Goal: Task Accomplishment & Management: Complete application form

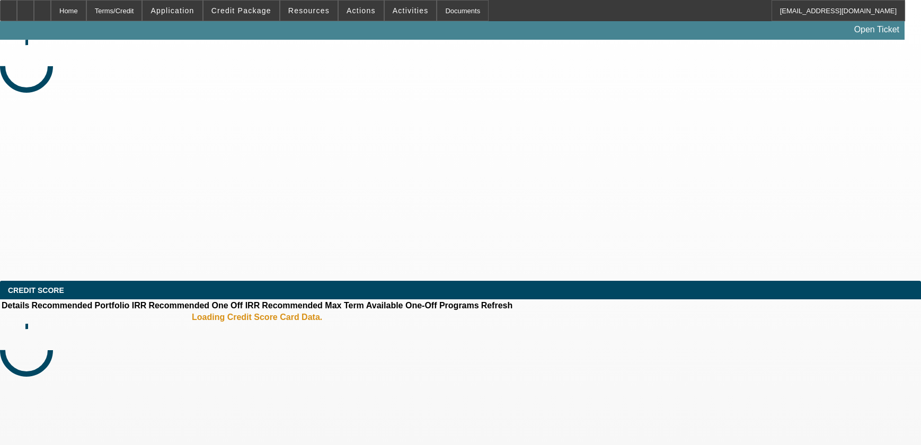
select select "4"
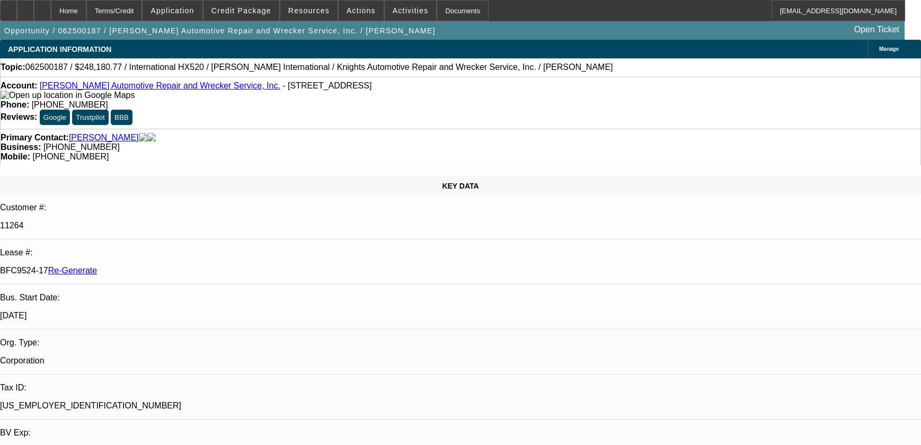
select select "0"
select select "6"
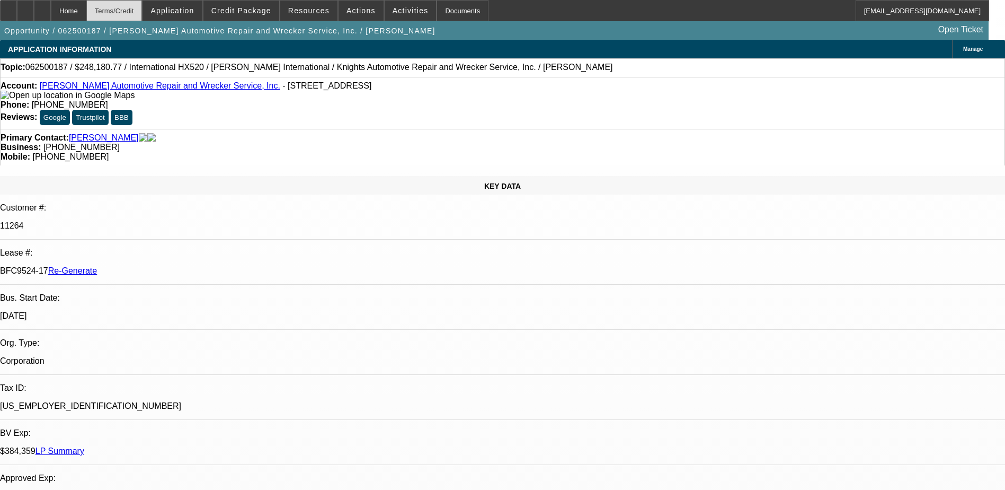
click at [141, 5] on div "Terms/Credit" at bounding box center [114, 10] width 56 height 21
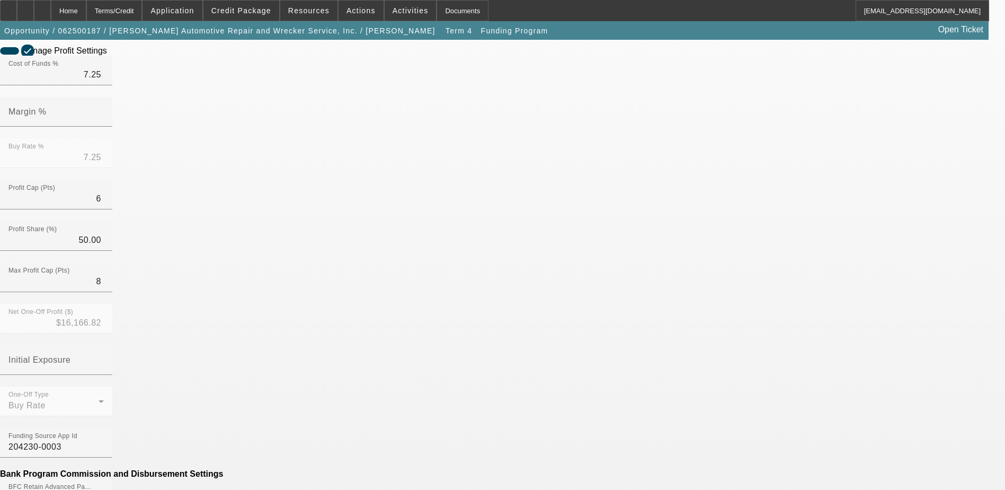
scroll to position [265, 0]
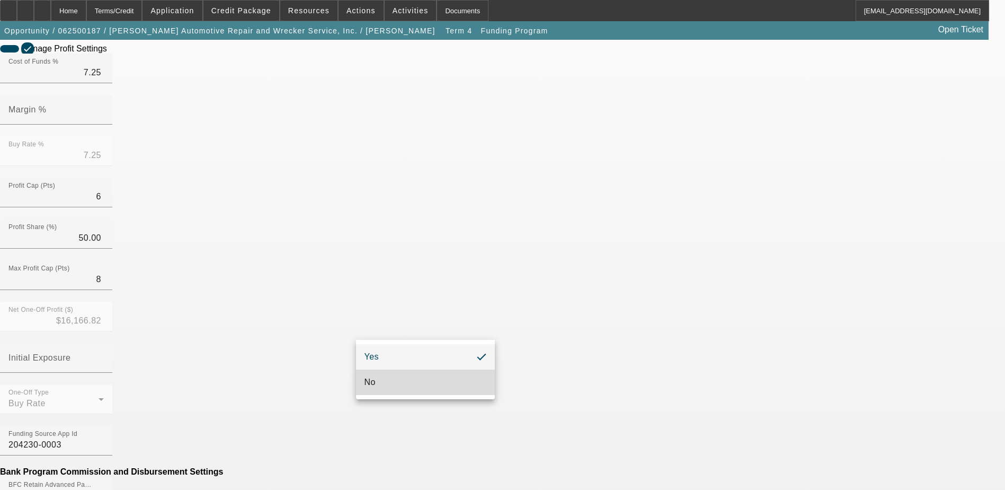
click at [403, 377] on mat-option "No" at bounding box center [425, 381] width 139 height 25
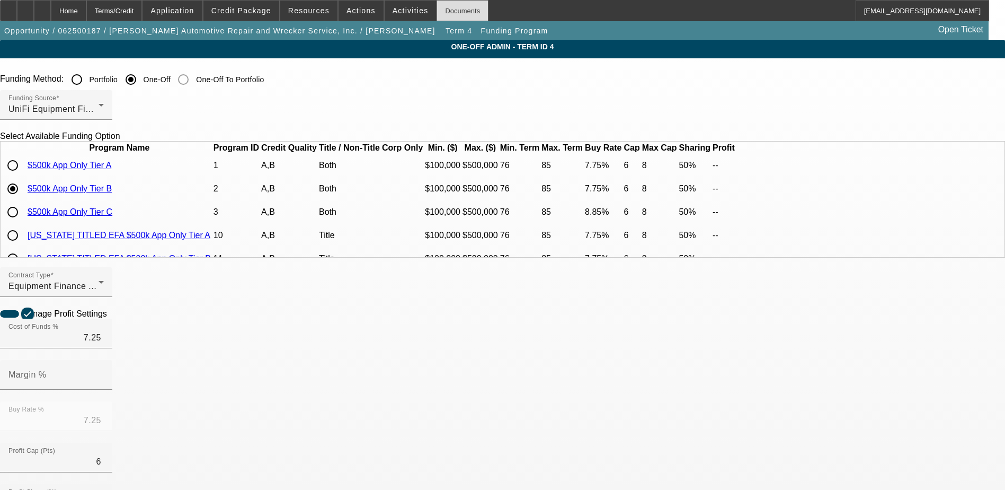
click at [438, 7] on div "Documents" at bounding box center [463, 10] width 52 height 21
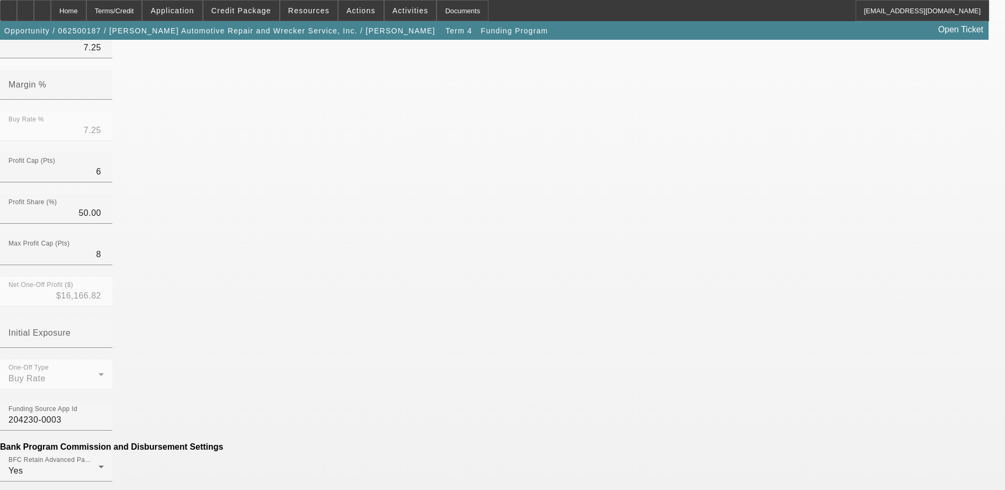
scroll to position [318, 0]
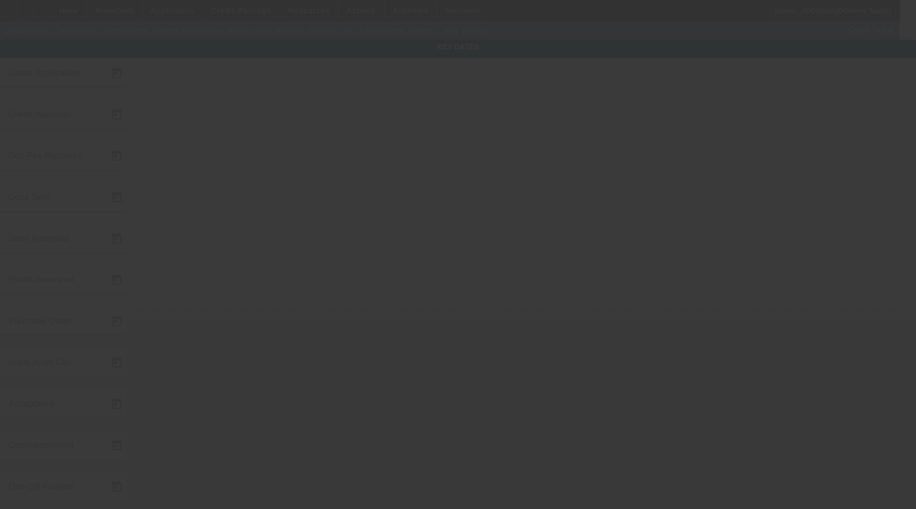
type input "6/9/2025"
type input "9/19/2025"
type input "9/22/2025"
type input "9/19/2025"
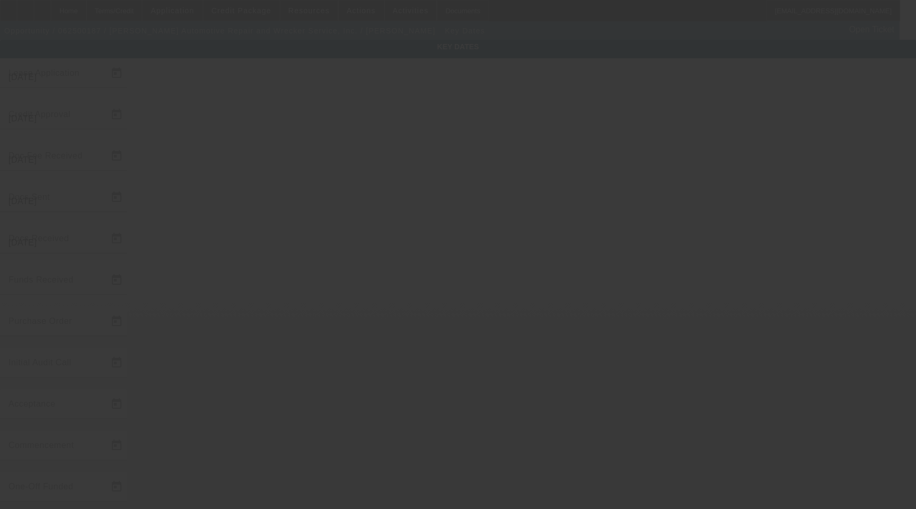
type input "9/22/2025"
type input "10/1/2025"
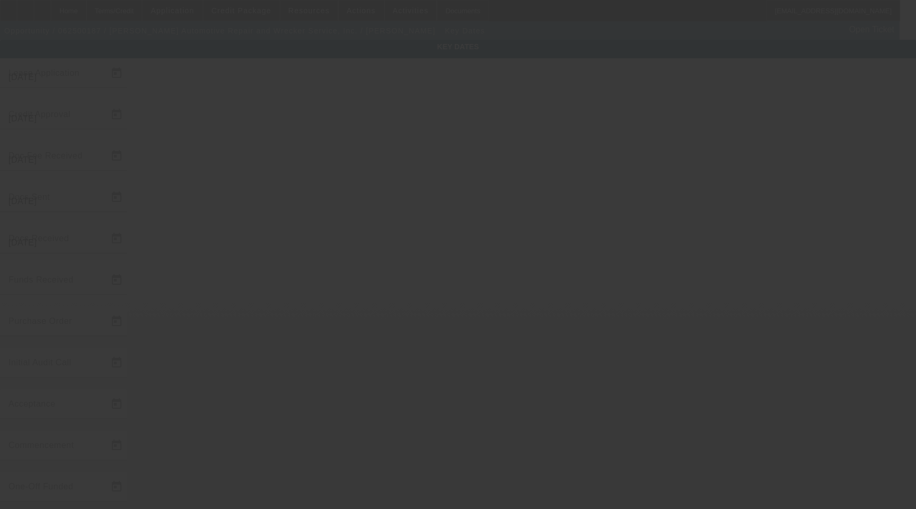
type input "11/1/2025"
type input "9/25/2025"
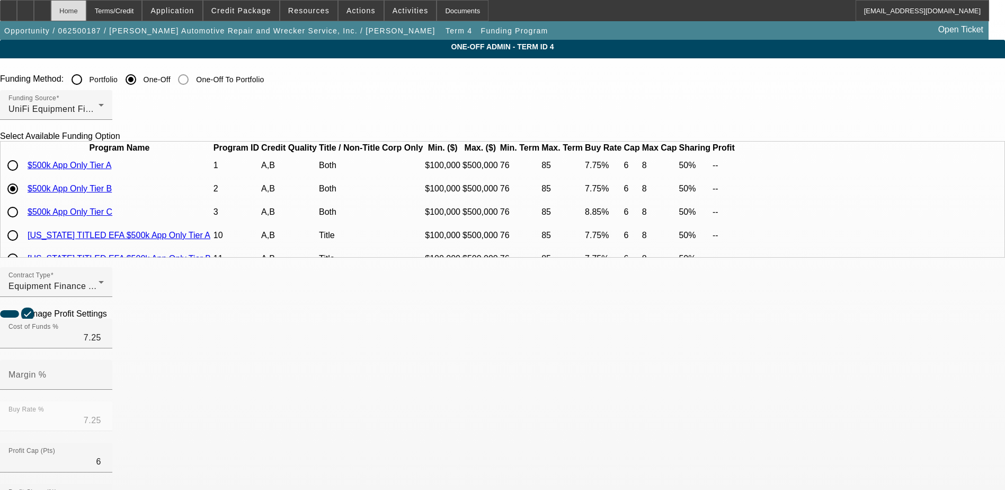
click at [86, 10] on div "Home" at bounding box center [69, 10] width 36 height 21
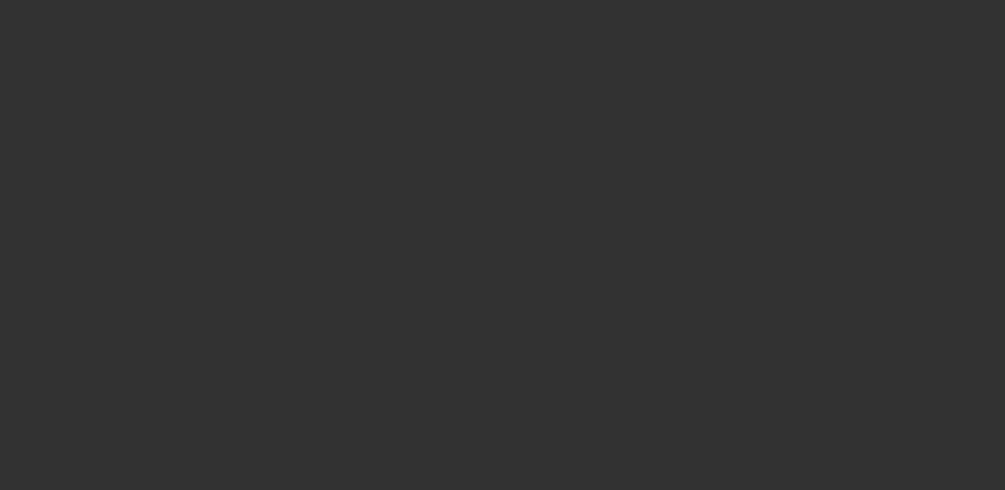
select select "4"
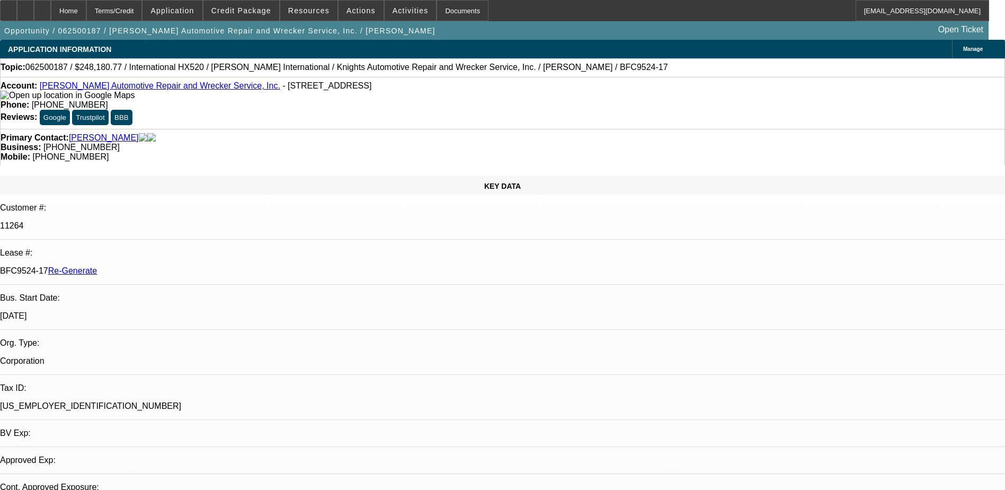
select select "0"
select select "6"
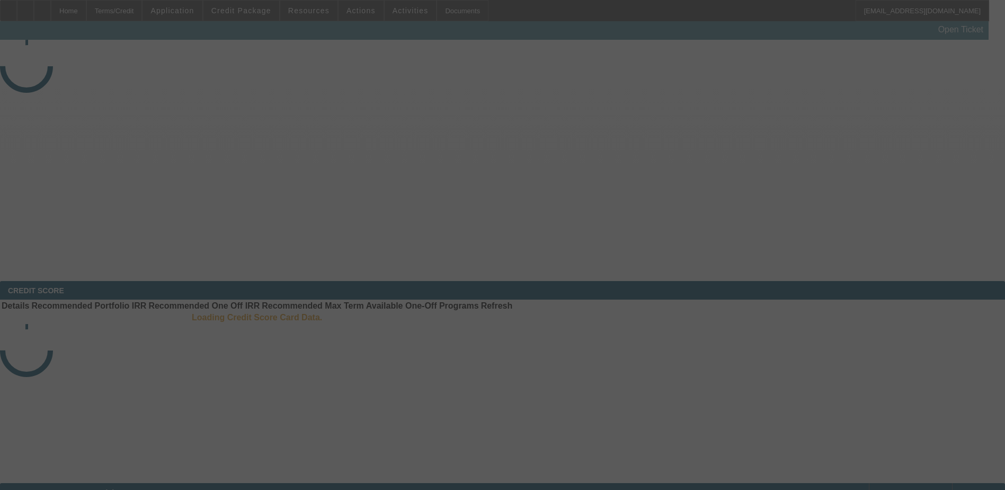
select select "4"
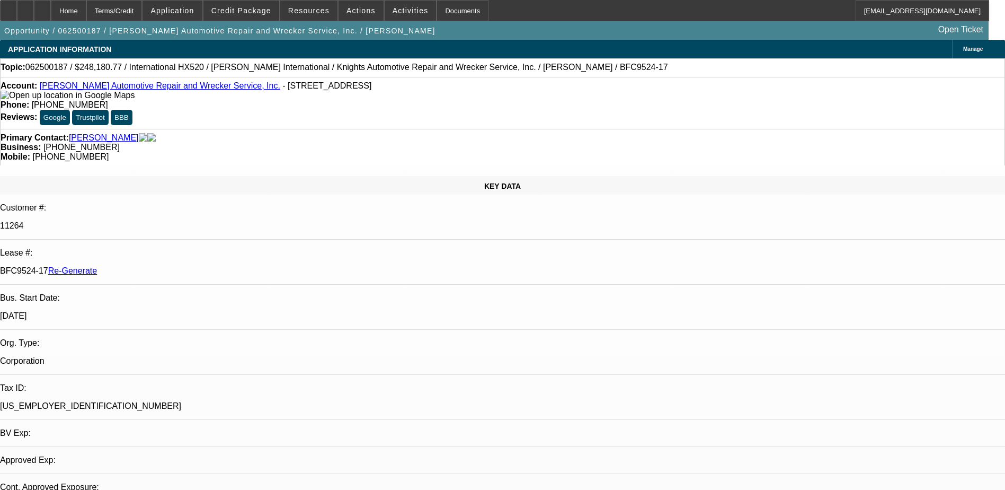
select select "0"
select select "1"
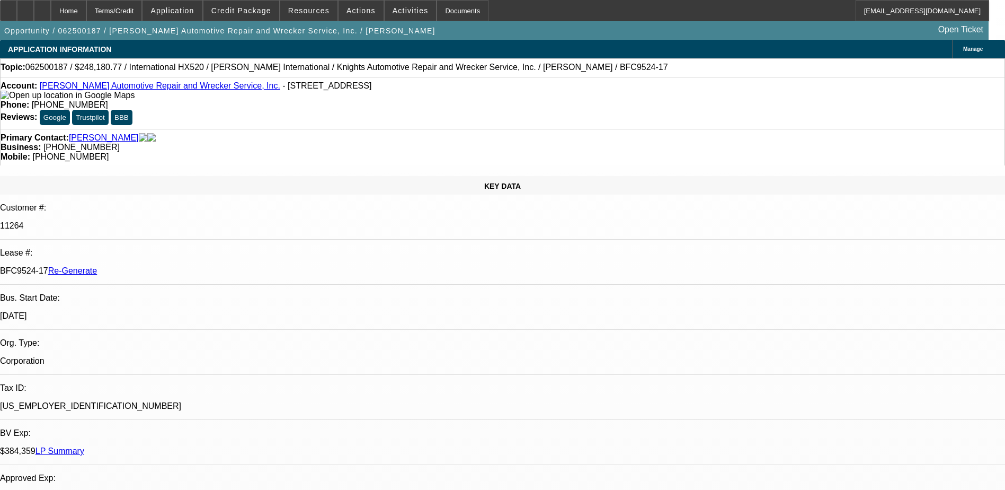
select select "6"
drag, startPoint x: 126, startPoint y: 188, endPoint x: 163, endPoint y: 190, distance: 37.7
click at [163, 266] on p "BFC9524-17 Re-Generate" at bounding box center [502, 271] width 1005 height 10
copy p "BFC9524-17"
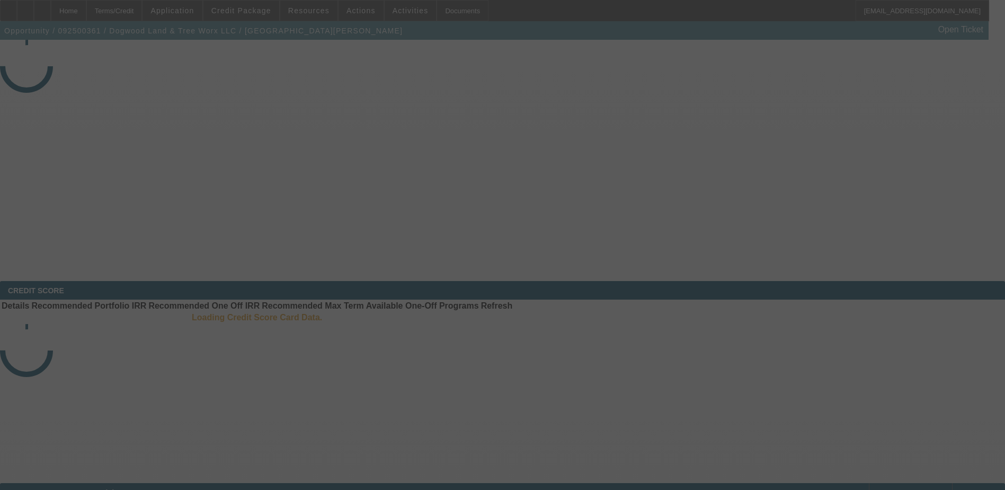
select select "3"
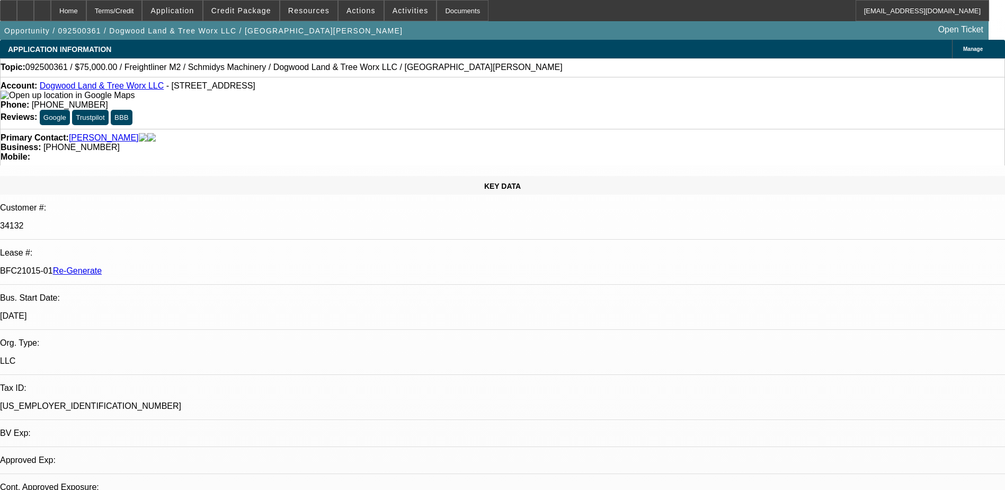
select select "0"
select select "1"
select select "3"
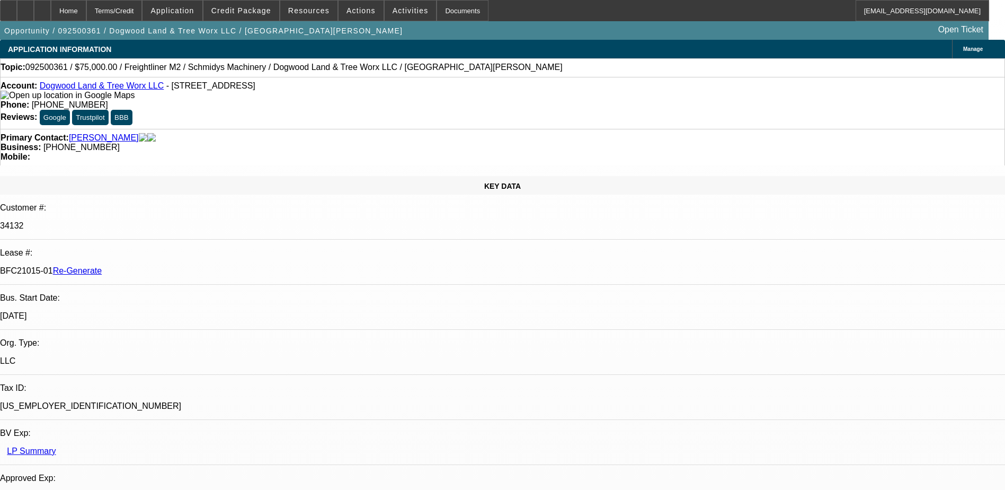
select select "6"
click at [446, 13] on div "Documents" at bounding box center [463, 10] width 52 height 21
click at [347, 8] on span "Actions" at bounding box center [361, 10] width 29 height 8
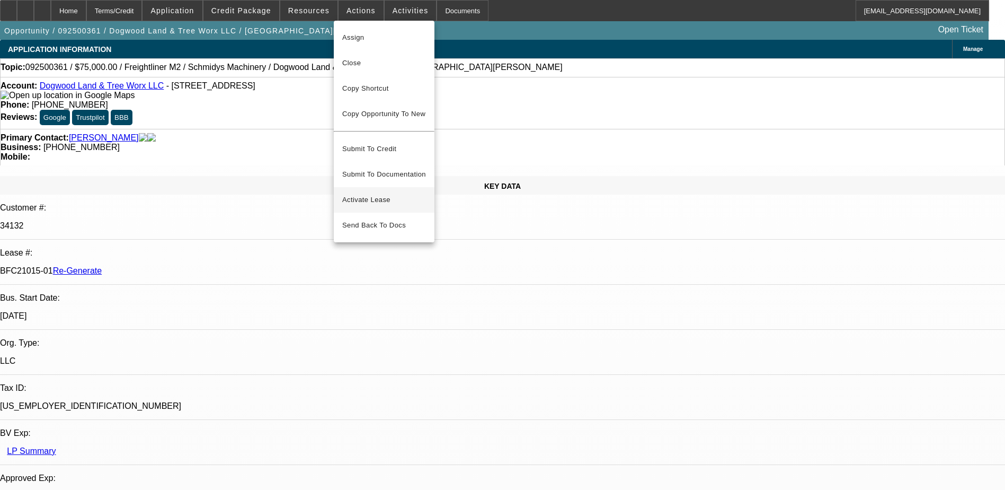
click at [370, 193] on span "Activate Lease" at bounding box center [384, 199] width 84 height 13
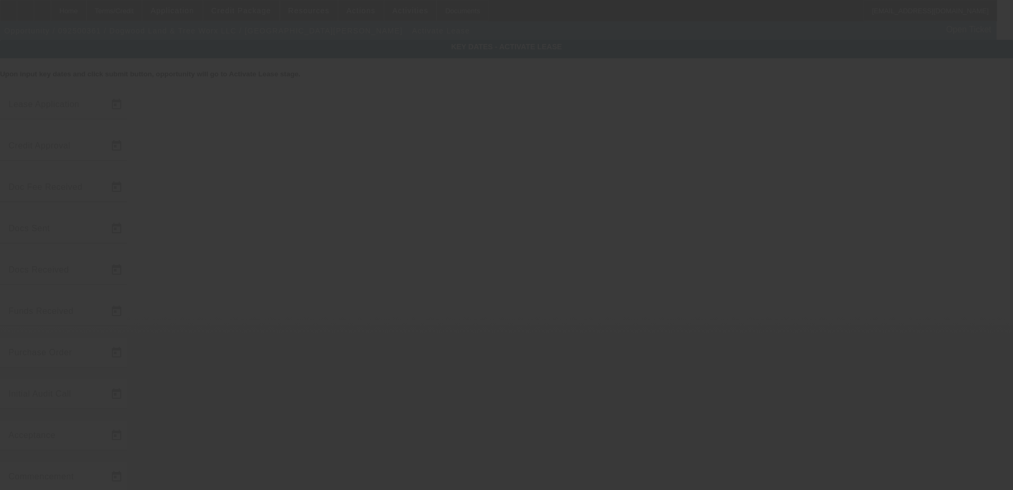
type input "9/17/2025"
type input "9/19/2025"
type input "9/18/2025"
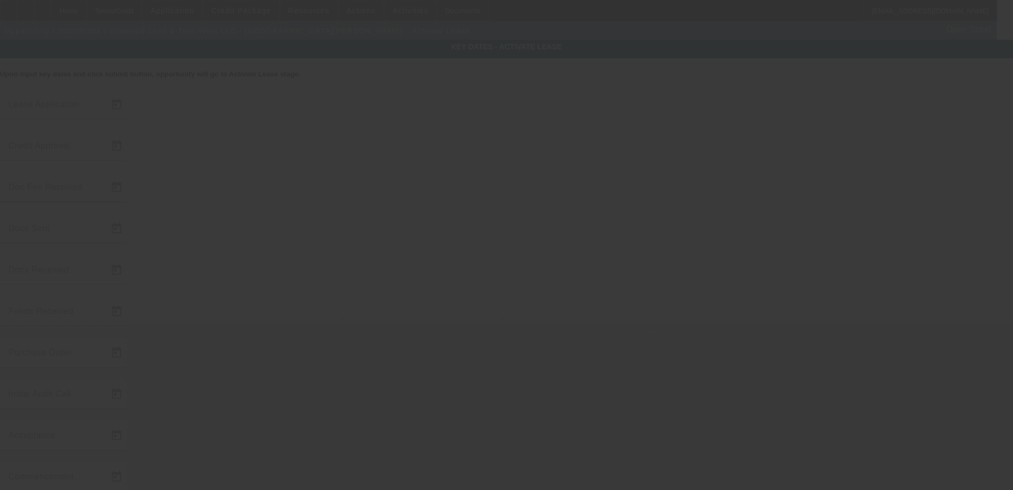
type input "9/19/2025"
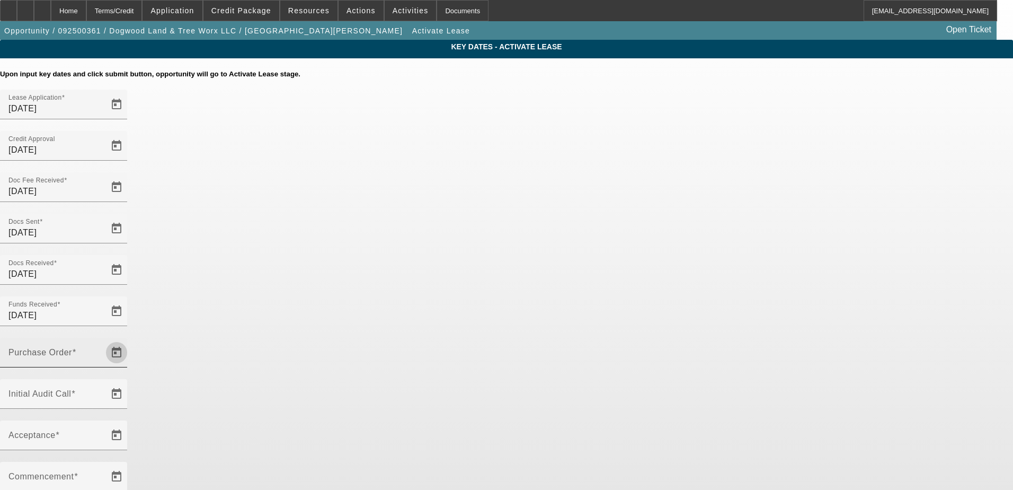
click at [129, 340] on span "Open calendar" at bounding box center [116, 352] width 25 height 25
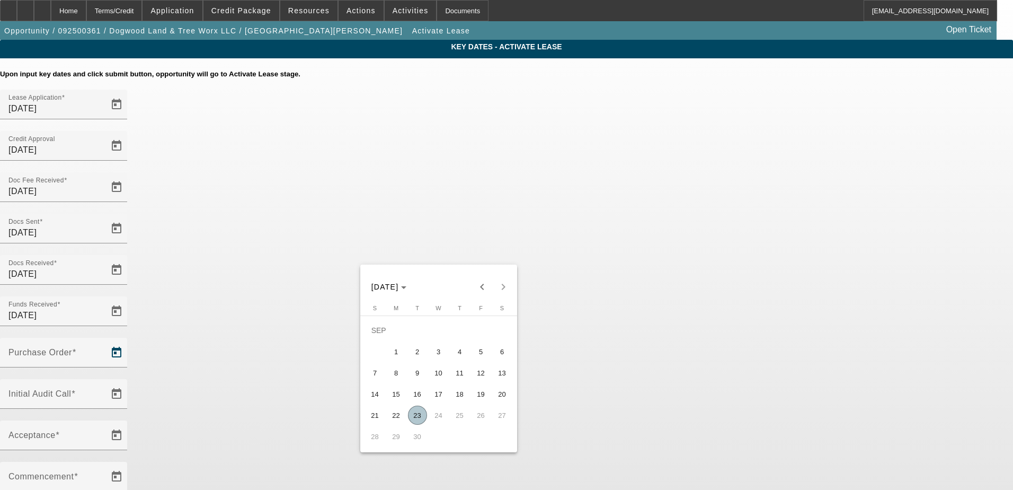
click at [420, 415] on span "23" at bounding box center [417, 414] width 19 height 19
type input "9/23/2025"
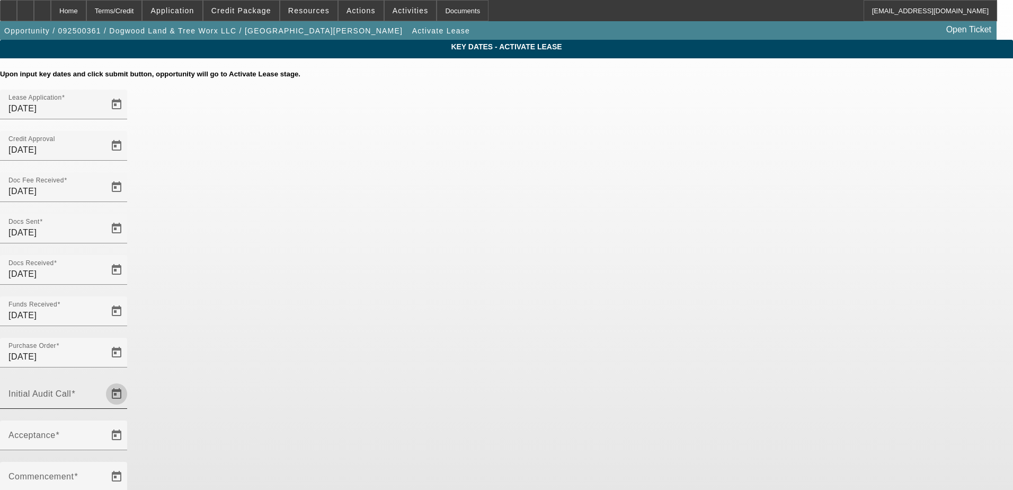
click at [129, 381] on span "Open calendar" at bounding box center [116, 393] width 25 height 25
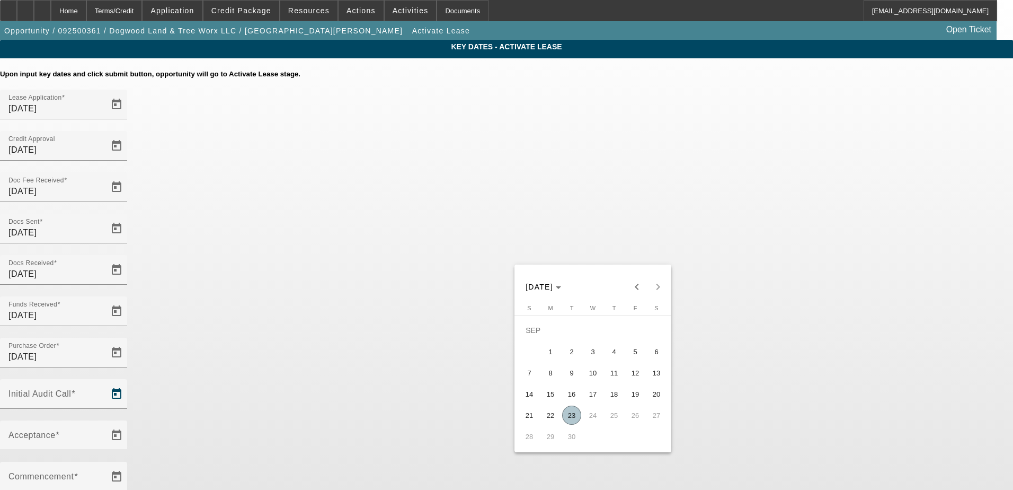
click at [570, 415] on span "23" at bounding box center [571, 414] width 19 height 19
type input "9/23/2025"
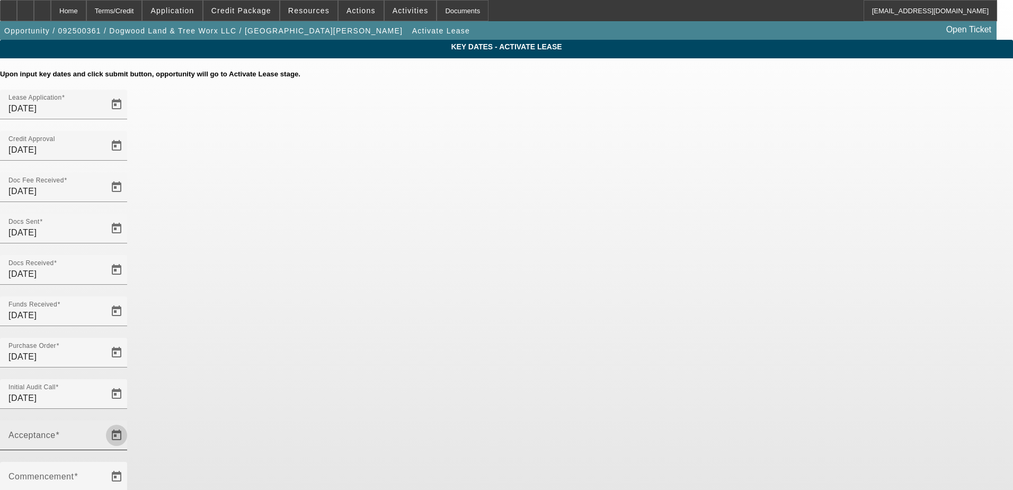
click at [129, 422] on span "Open calendar" at bounding box center [116, 434] width 25 height 25
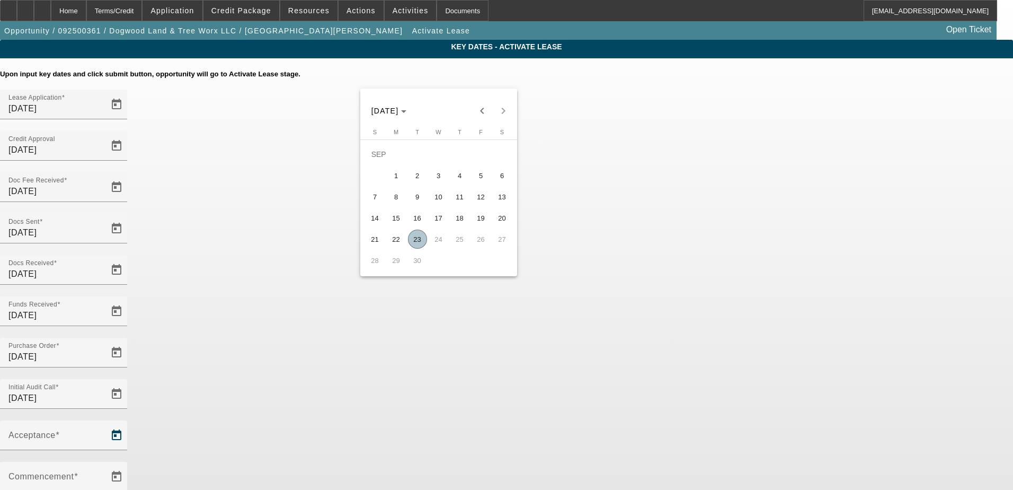
click at [418, 246] on span "23" at bounding box center [417, 238] width 19 height 19
type input "9/23/2025"
type input "10/1/2025"
type input "11/1/2025"
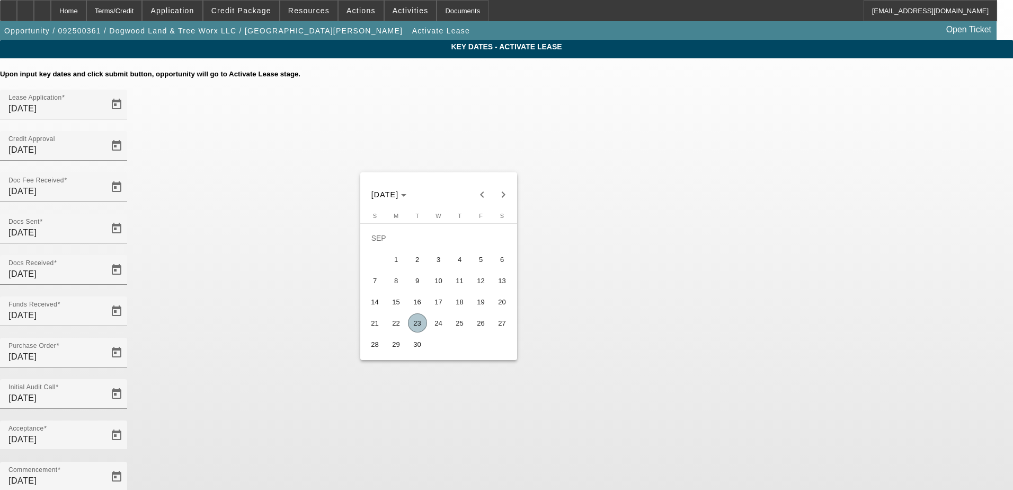
click at [463, 323] on span "25" at bounding box center [459, 322] width 19 height 19
type input "9/25/2025"
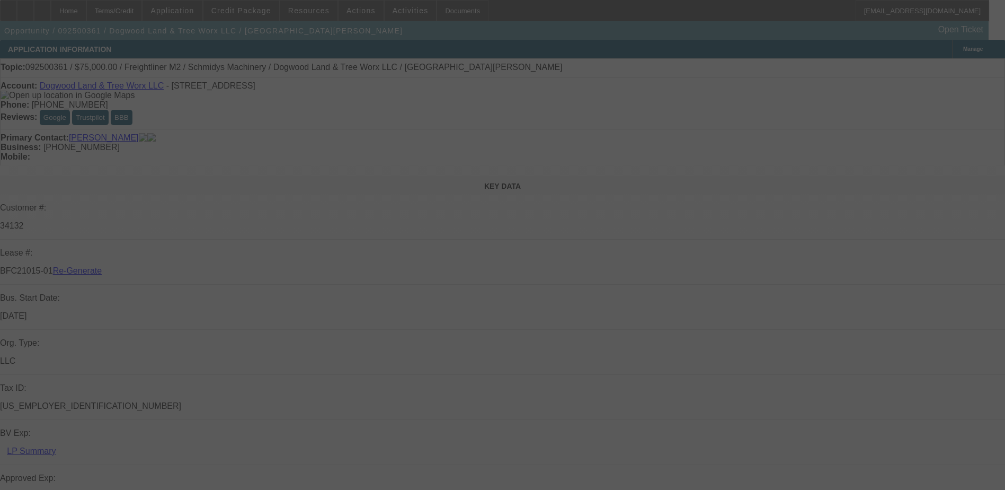
select select "4"
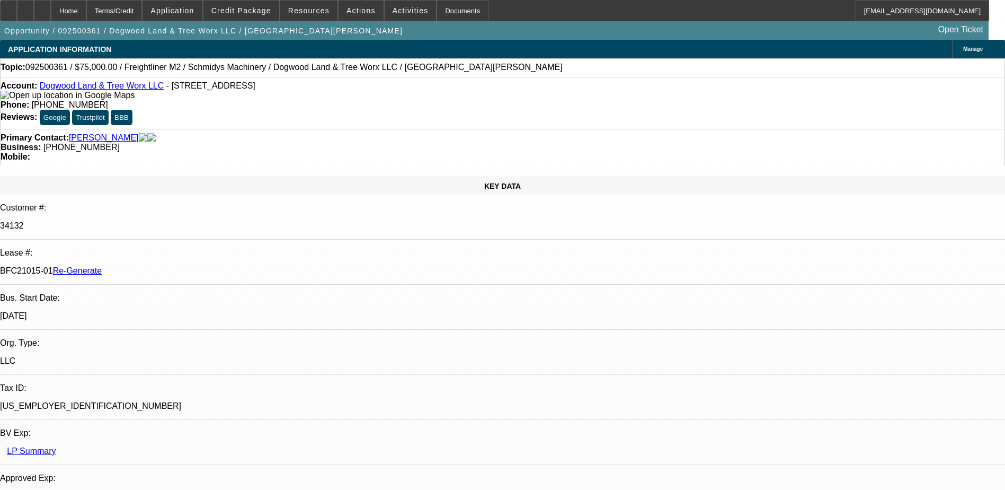
select select "0"
select select "3"
select select "0"
select select "6"
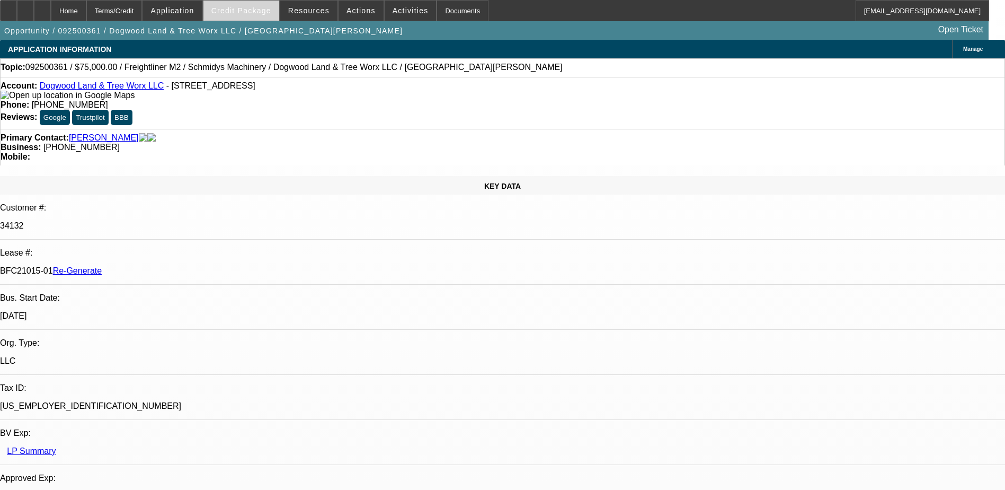
click at [234, 9] on span "Credit Package" at bounding box center [241, 10] width 60 height 8
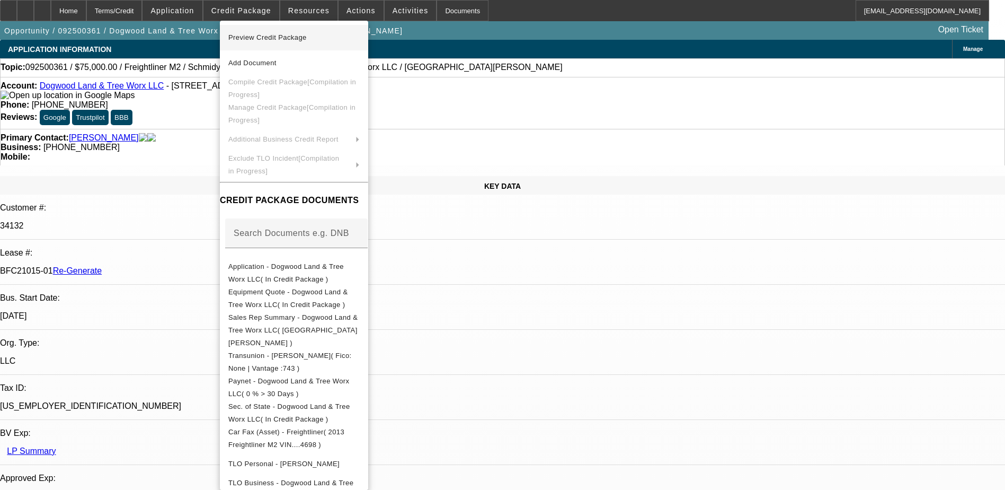
click at [268, 36] on span "Preview Credit Package" at bounding box center [267, 37] width 78 height 8
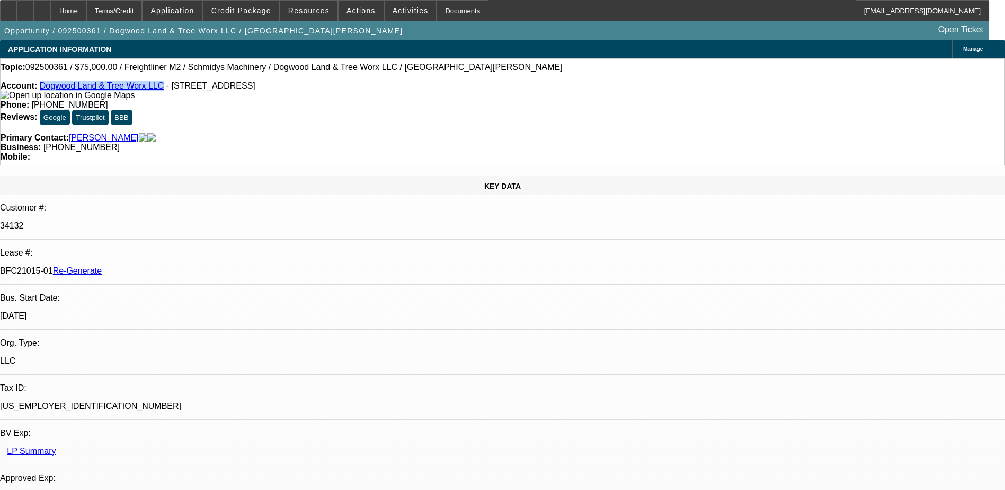
drag, startPoint x: 150, startPoint y: 86, endPoint x: 48, endPoint y: 84, distance: 101.8
click at [48, 84] on div "Account: Dogwood Land & Tree Worx LLC - 2619H Mebane Oaks Rd, Mebane, NC 27302" at bounding box center [503, 90] width 1004 height 19
copy link "Dogwood Land & Tree Worx LLC"
drag, startPoint x: 124, startPoint y: 182, endPoint x: 165, endPoint y: 178, distance: 41.6
click at [165, 266] on div "BFC21015-01 Re-Generate" at bounding box center [502, 271] width 1005 height 10
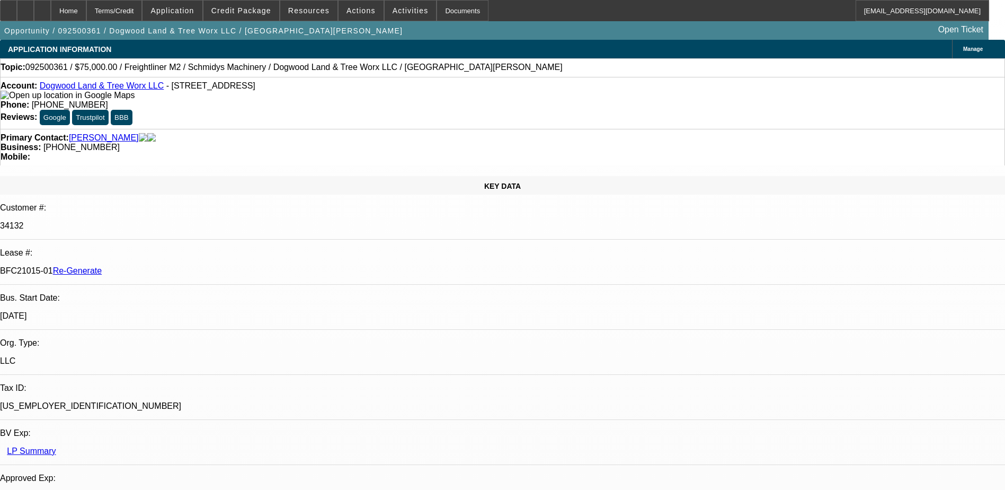
click at [167, 266] on p "BFC21015-01 Re-Generate" at bounding box center [502, 271] width 1005 height 10
click at [139, 266] on p "BFC21015-01 Re-Generate" at bounding box center [502, 271] width 1005 height 10
copy p "BFC21015"
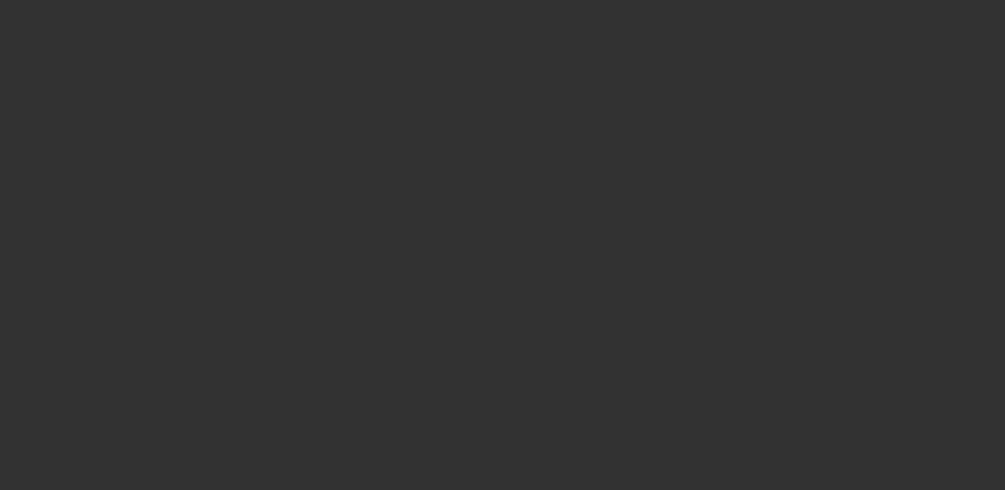
select select "3"
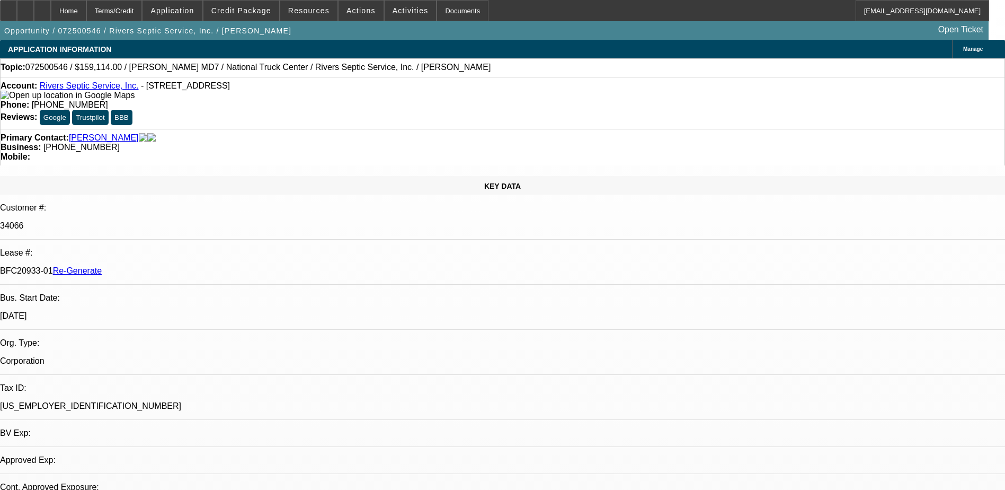
select select "0"
select select "1"
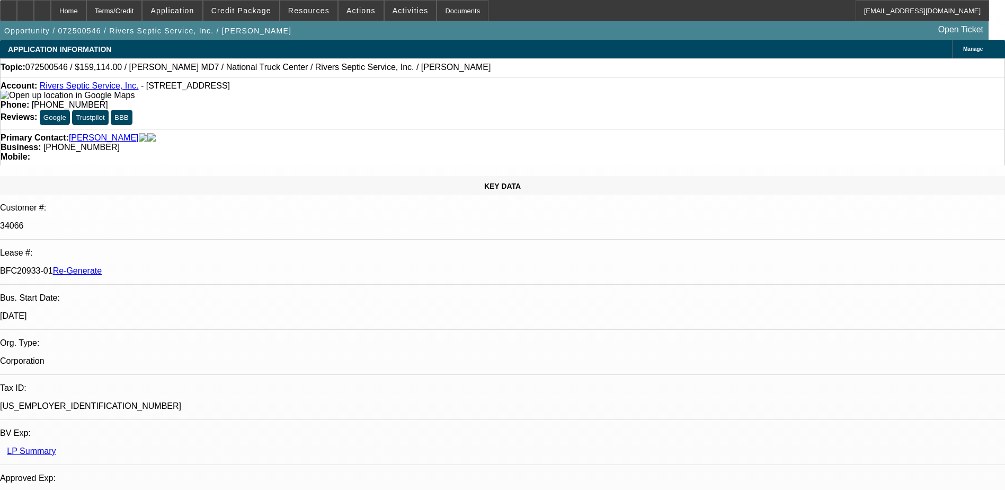
select select "6"
click at [446, 11] on div "Documents" at bounding box center [463, 10] width 52 height 21
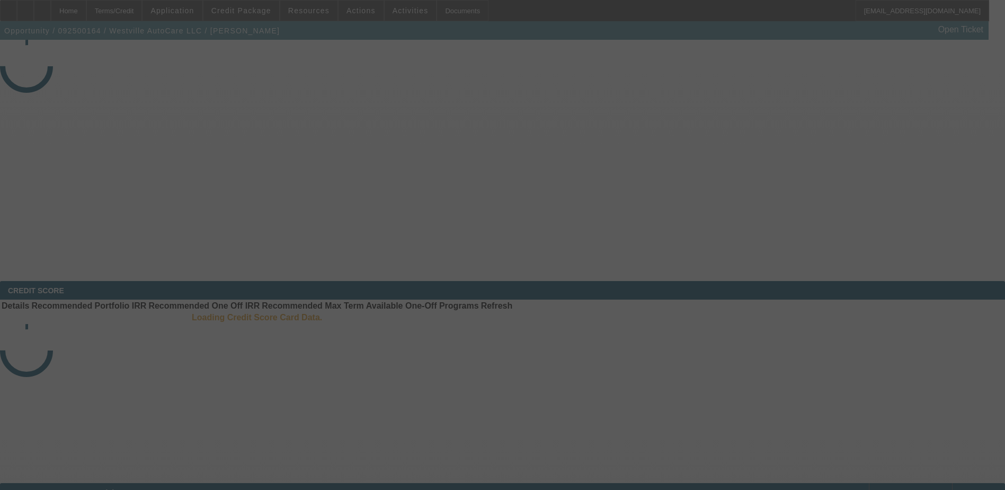
select select "3"
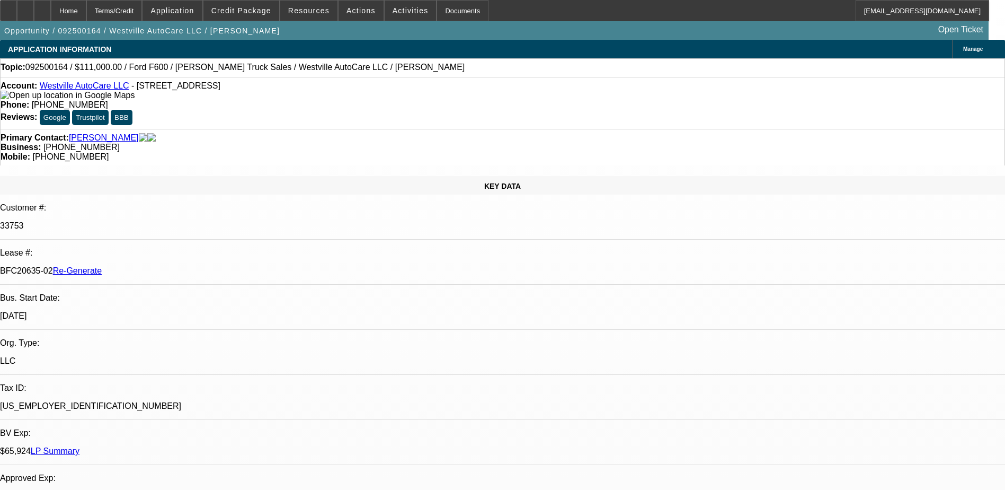
select select "0"
select select "2"
select select "0"
select select "6"
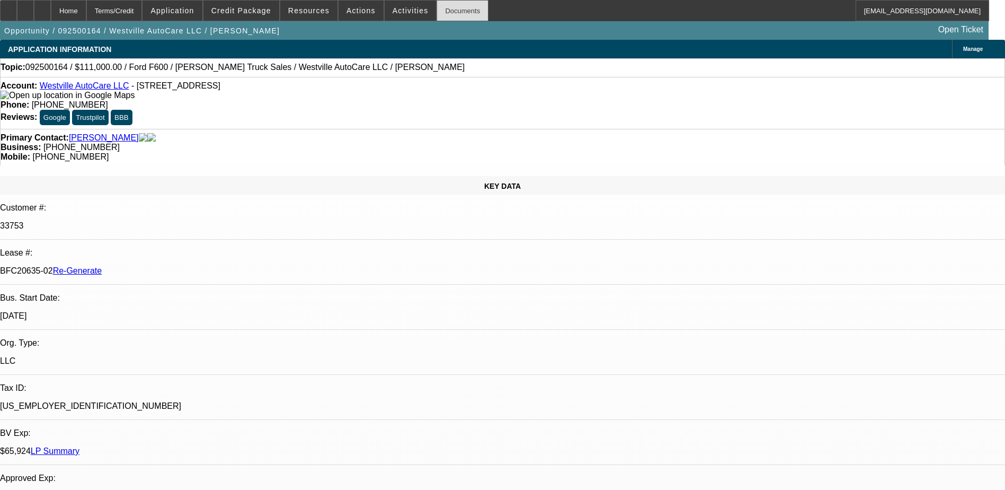
click at [439, 7] on div "Documents" at bounding box center [463, 10] width 52 height 21
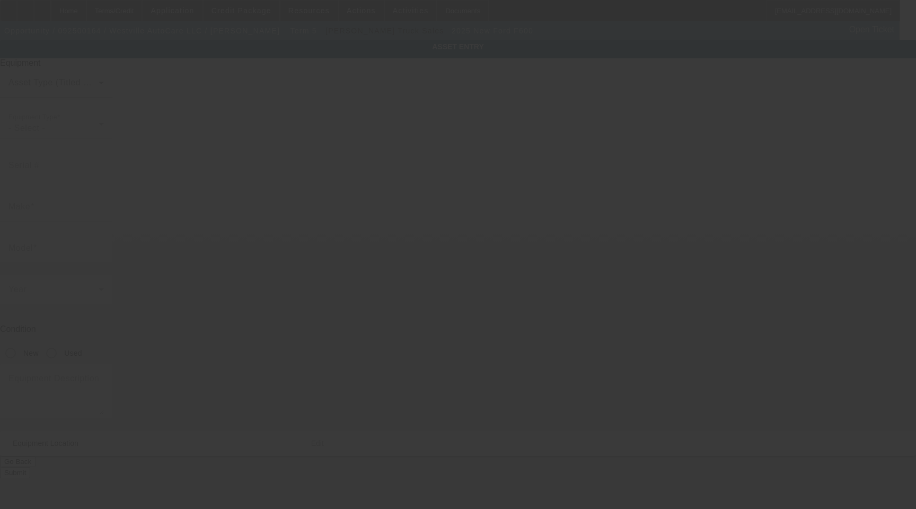
type input "[US_VEHICLE_IDENTIFICATION_NUMBER]"
type input "Ford"
type input "F600"
radio input "true"
type textarea "with"
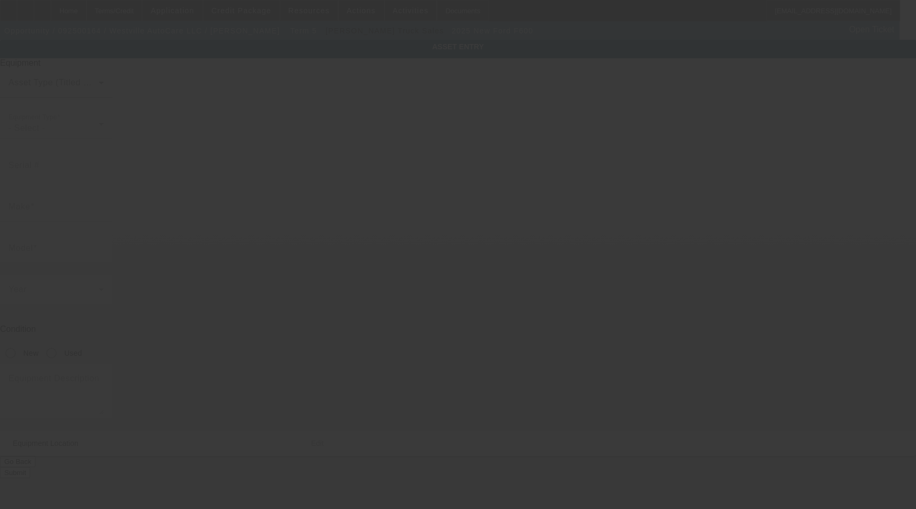
type input "[STREET_ADDRESS]"
type input "New Haven"
type input "06515"
type input "New Haven"
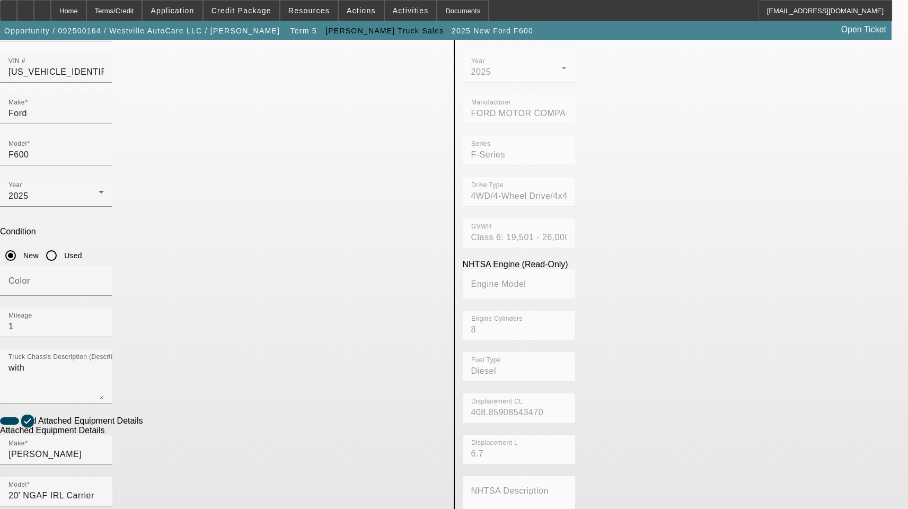
scroll to position [106, 0]
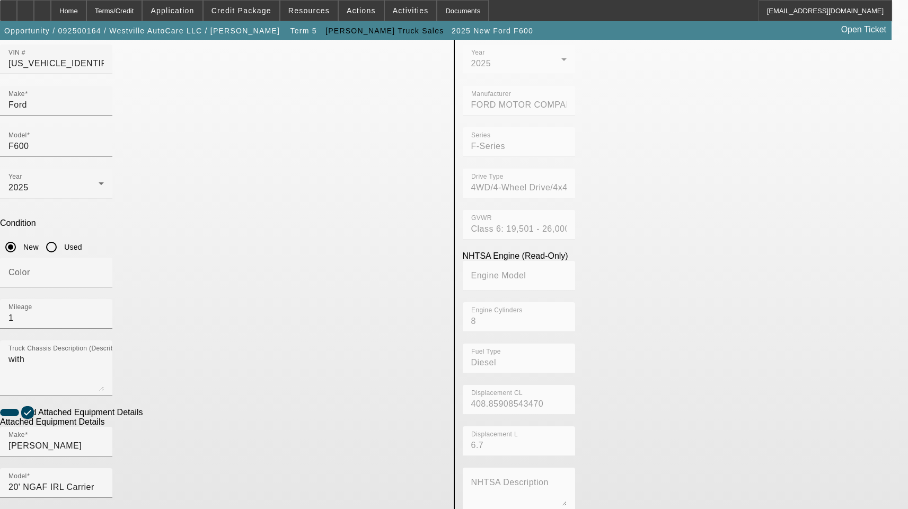
paste input "0220034950"
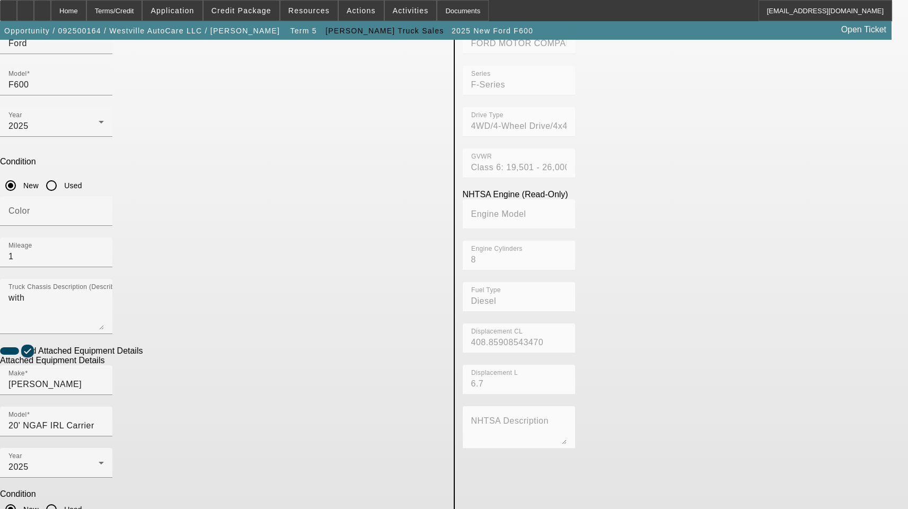
scroll to position [174, 0]
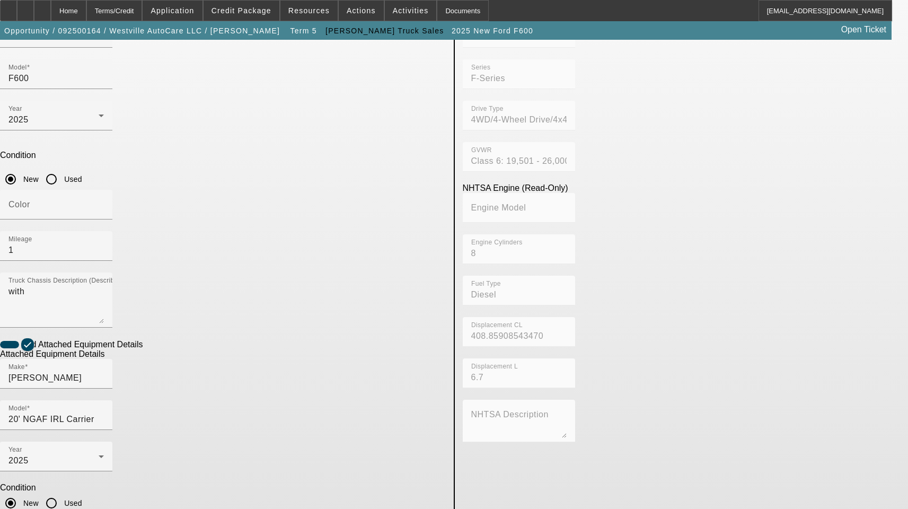
type input "0220034950"
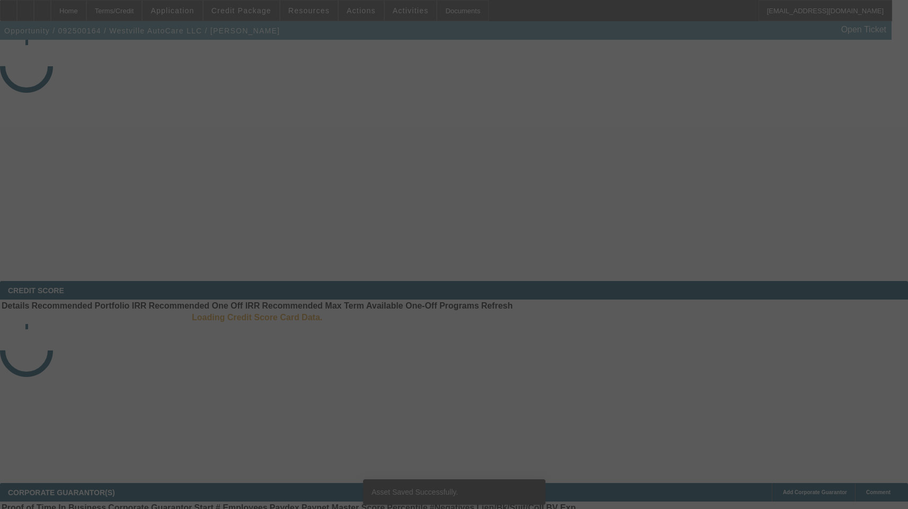
select select "3"
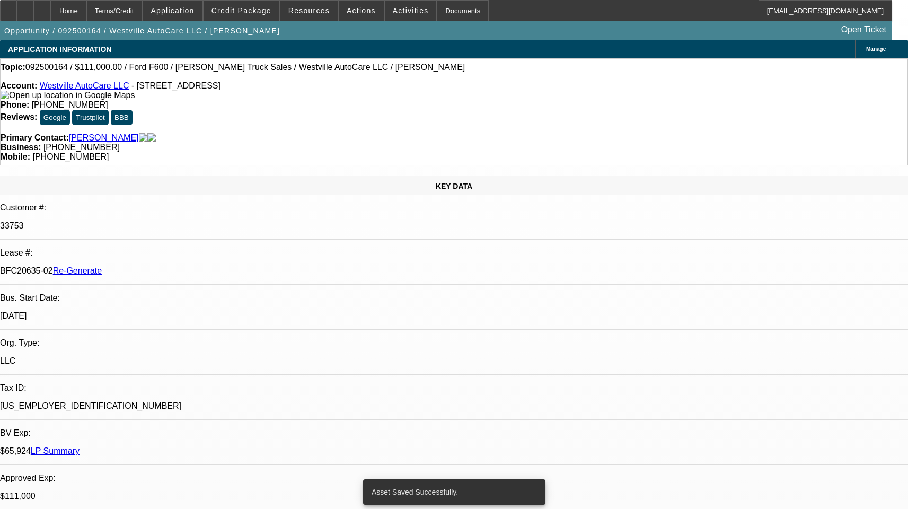
select select "0"
select select "2"
select select "0"
select select "1"
select select "2"
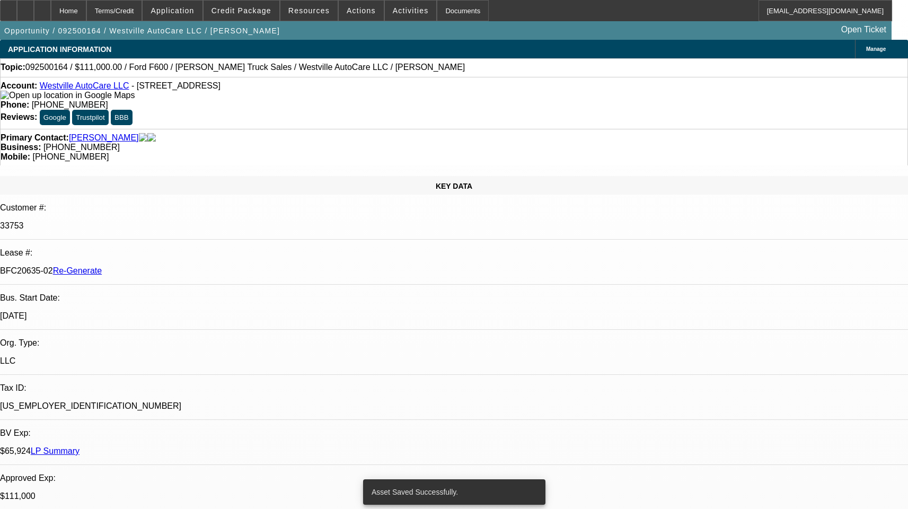
select select "6"
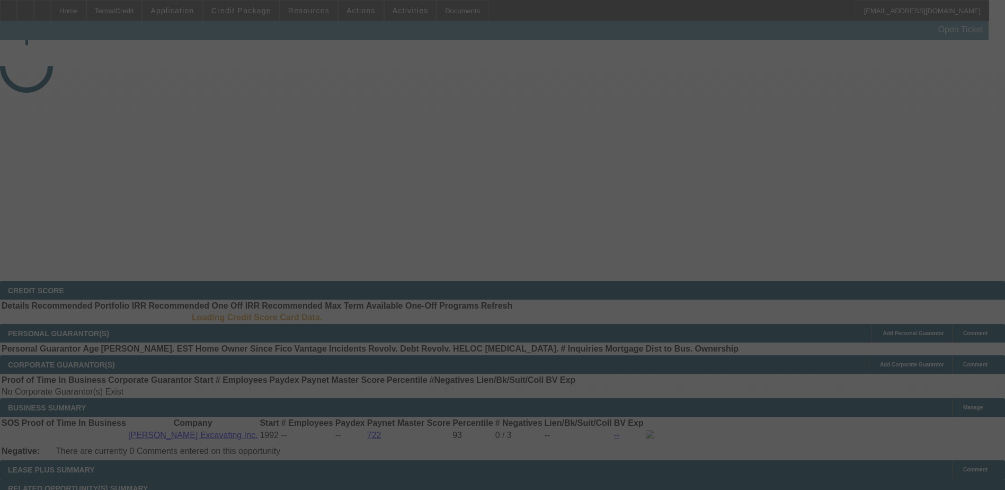
select select "3"
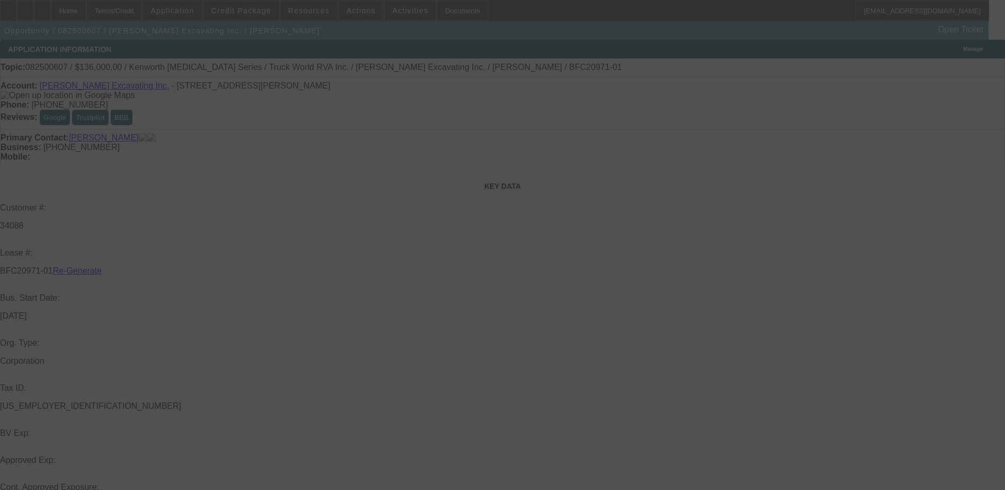
select select "0"
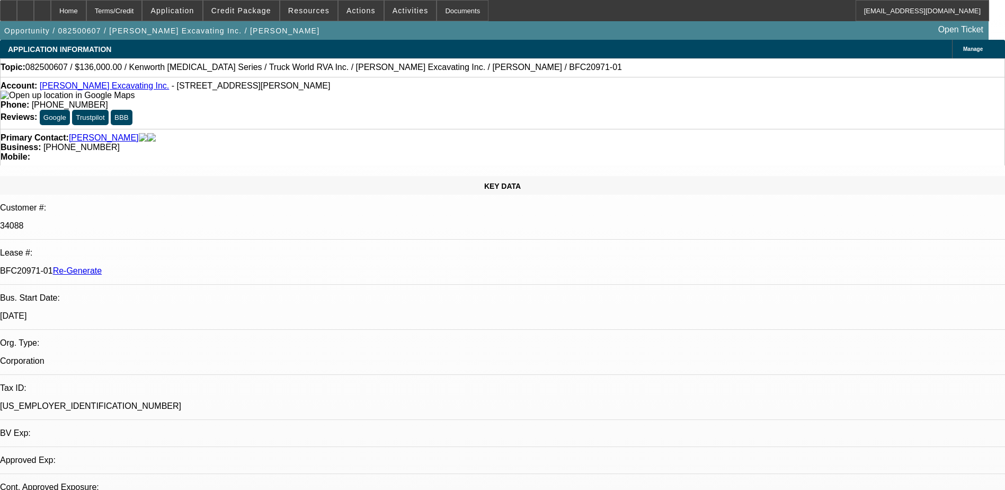
select select "0"
select select "6"
click at [243, 8] on span "Credit Package" at bounding box center [241, 10] width 60 height 8
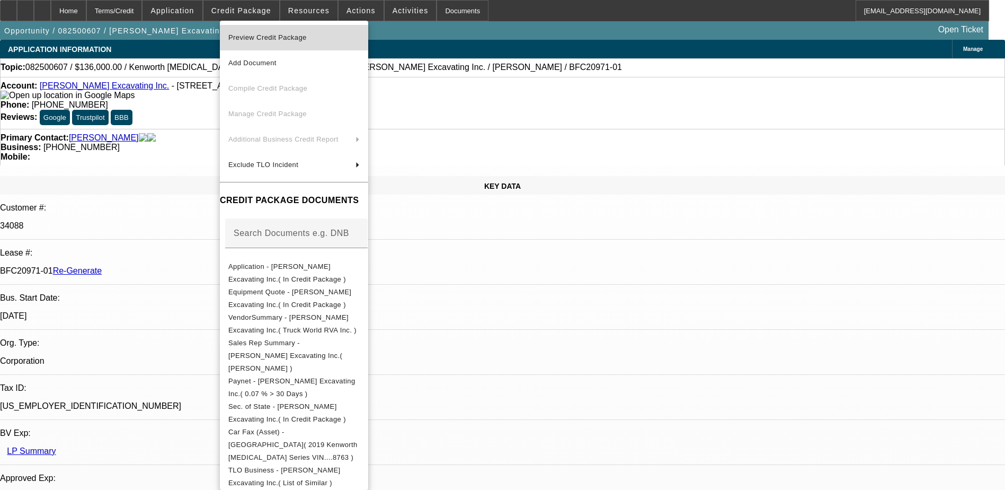
click at [254, 35] on span "Preview Credit Package" at bounding box center [267, 37] width 78 height 8
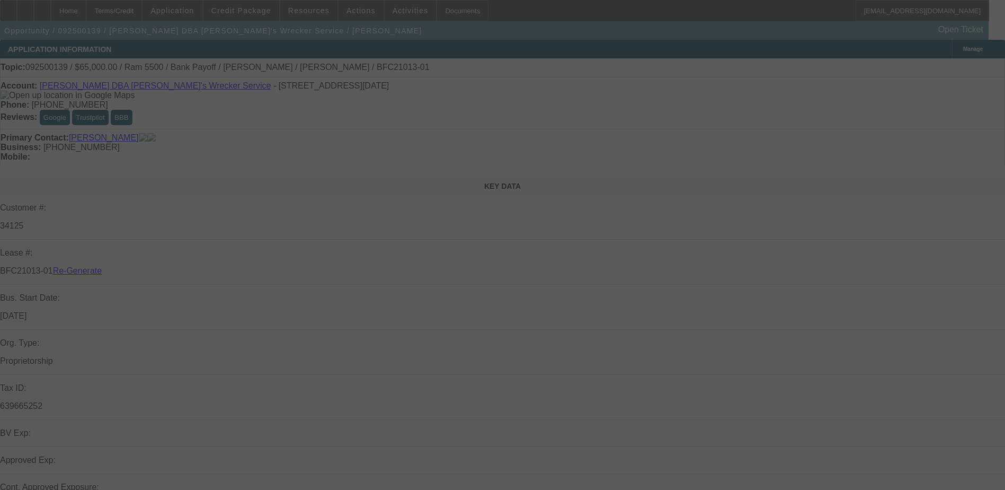
select select "4"
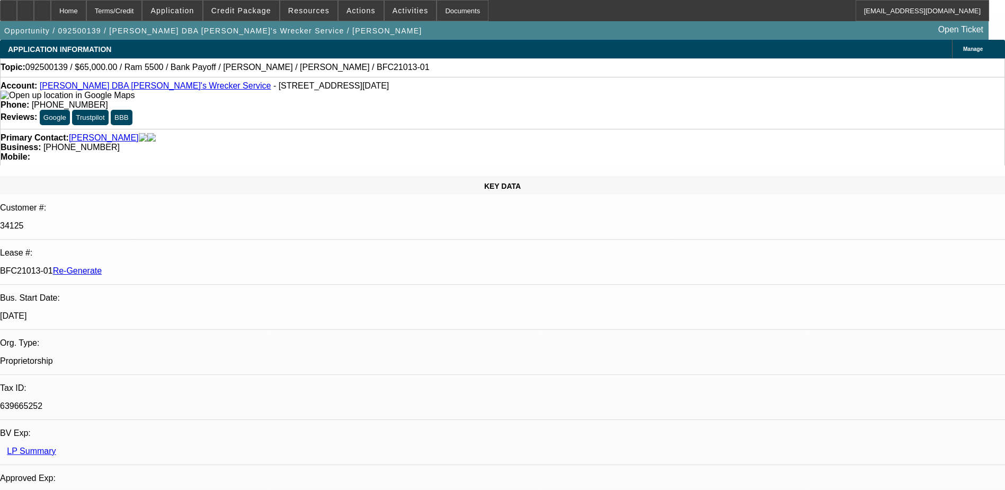
select select "0"
select select "1"
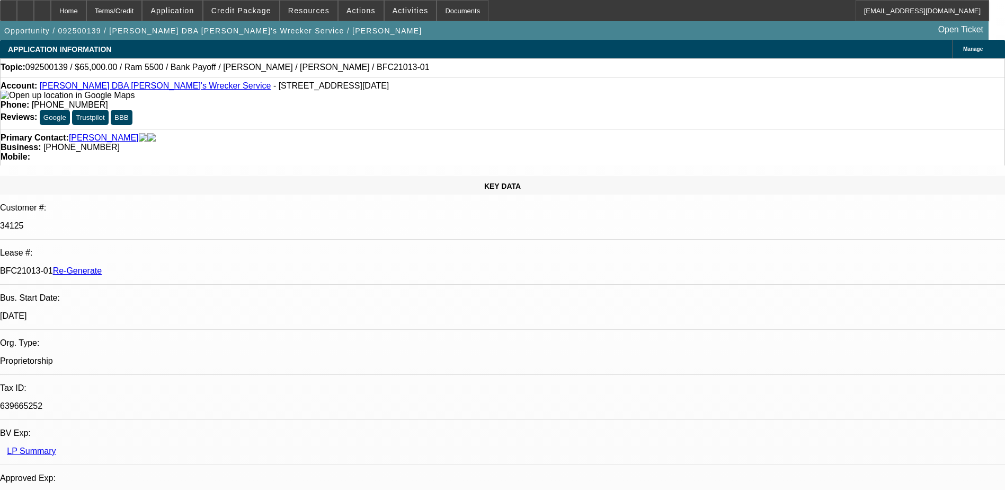
select select "6"
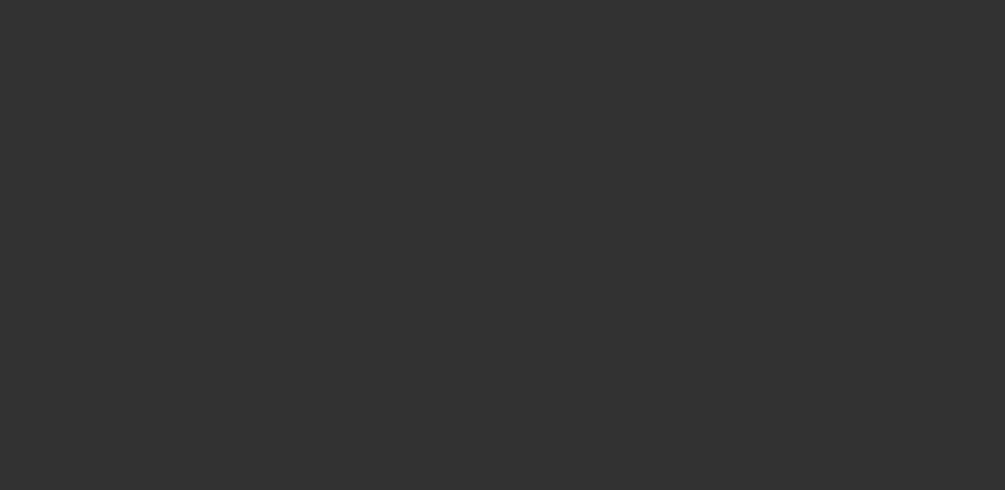
select select "3"
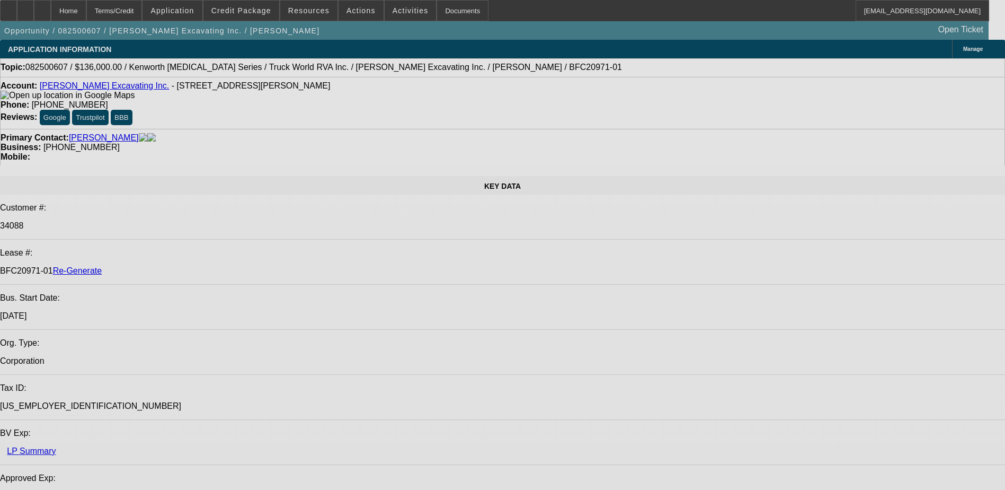
select select "0"
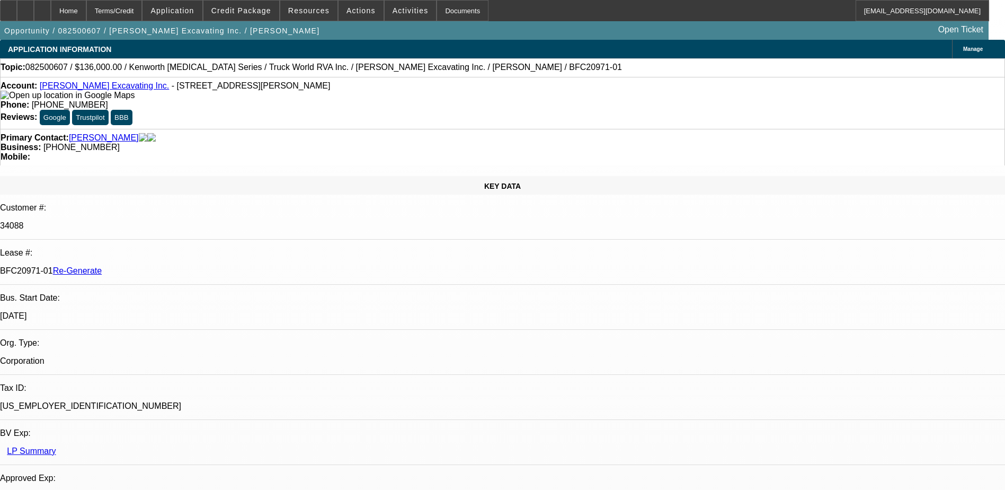
select select "0"
select select "1"
select select "6"
click at [393, 14] on span "Activities" at bounding box center [411, 10] width 36 height 8
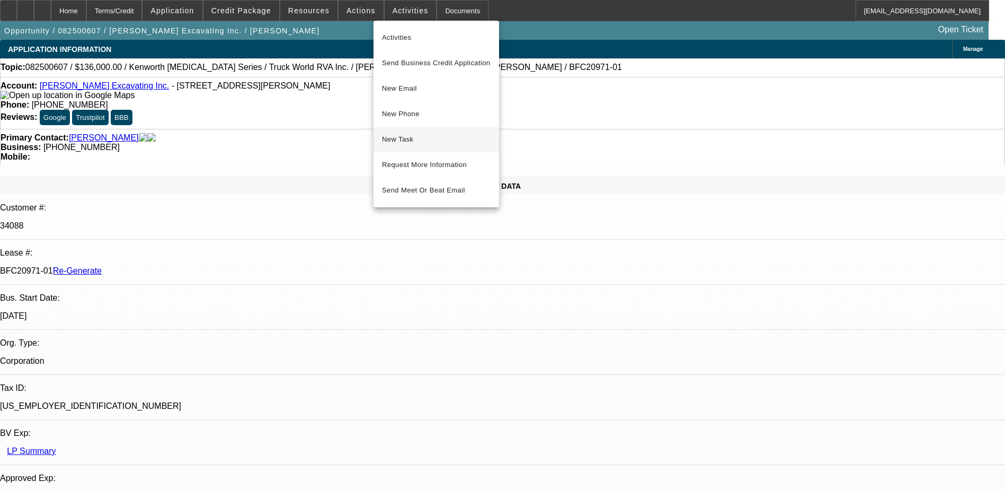
click at [417, 141] on span "New Task" at bounding box center [436, 139] width 109 height 13
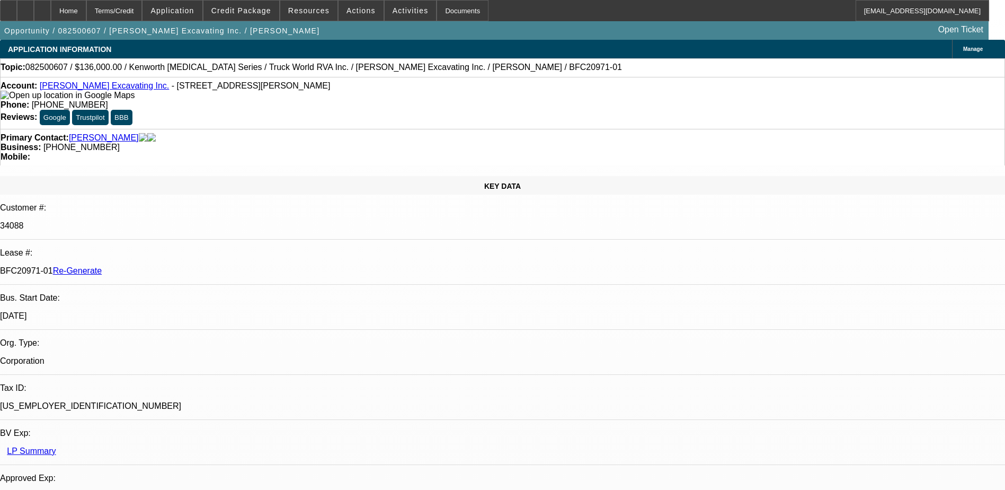
drag, startPoint x: 821, startPoint y: 222, endPoint x: 689, endPoint y: 222, distance: 132.5
copy b "8/29 [PERSON_NAME] Excavating Inc. - f/u items"
